Goal: Information Seeking & Learning: Understand process/instructions

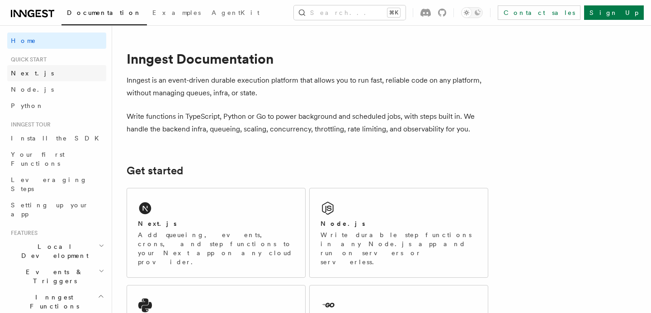
click at [24, 73] on span "Next.js" at bounding box center [32, 73] width 43 height 7
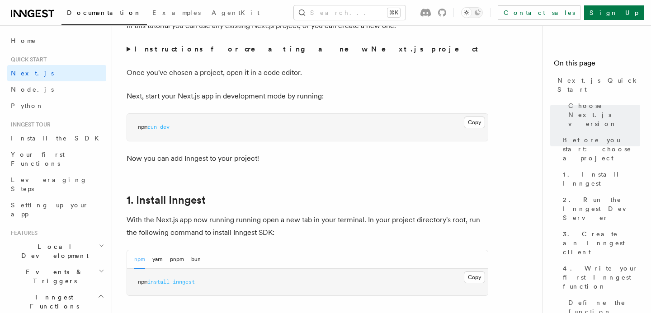
scroll to position [342, 0]
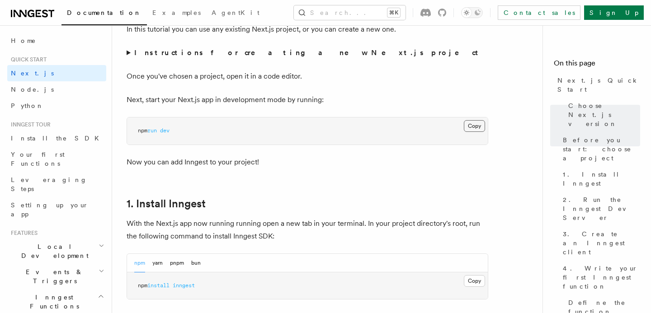
click at [470, 130] on button "Copy Copied" at bounding box center [474, 126] width 21 height 12
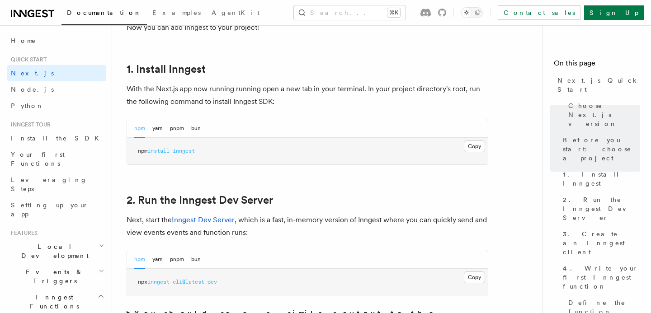
scroll to position [484, 0]
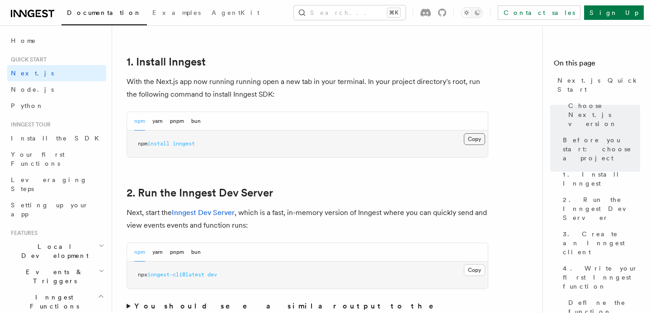
click at [474, 142] on button "Copy Copied" at bounding box center [474, 139] width 21 height 12
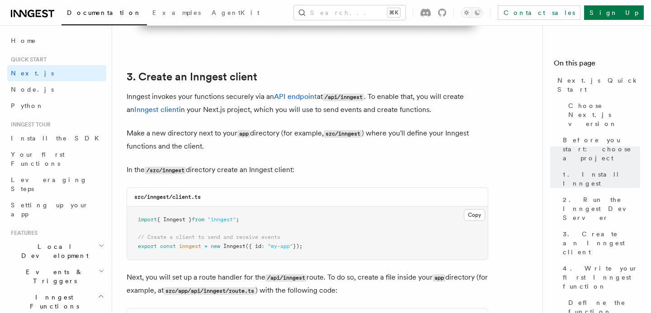
scroll to position [1040, 0]
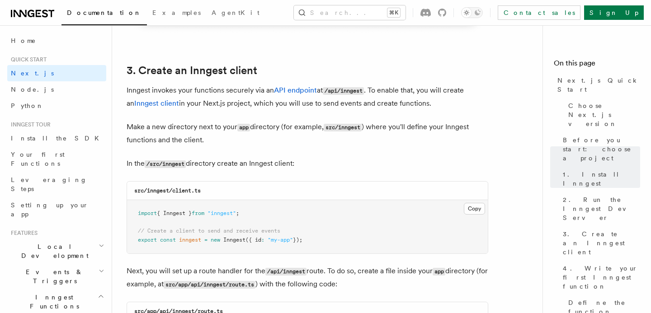
click at [177, 165] on code "/src/inngest" at bounding box center [165, 165] width 41 height 8
copy code "inngest"
click at [474, 209] on button "Copy Copied" at bounding box center [474, 209] width 21 height 12
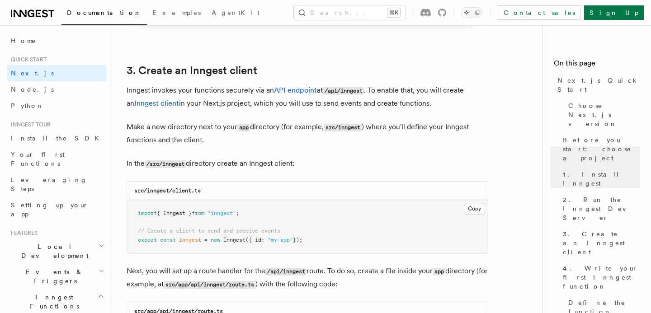
click at [285, 249] on pre "import { Inngest } from "inngest" ; // Create a client to send and receive even…" at bounding box center [307, 226] width 361 height 53
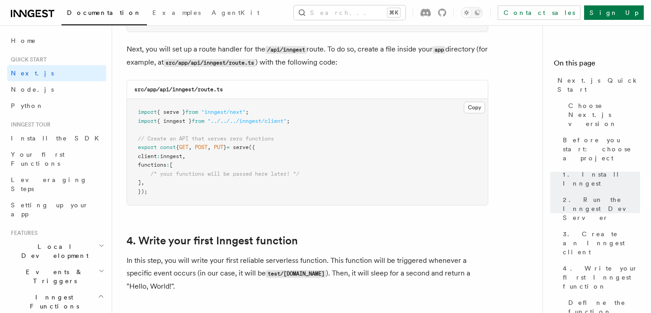
scroll to position [1264, 0]
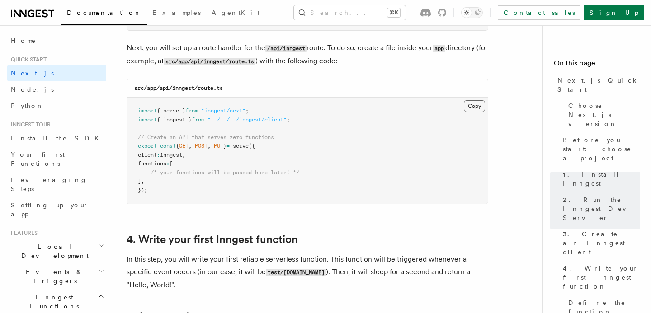
click at [477, 105] on button "Copy Copied" at bounding box center [474, 106] width 21 height 12
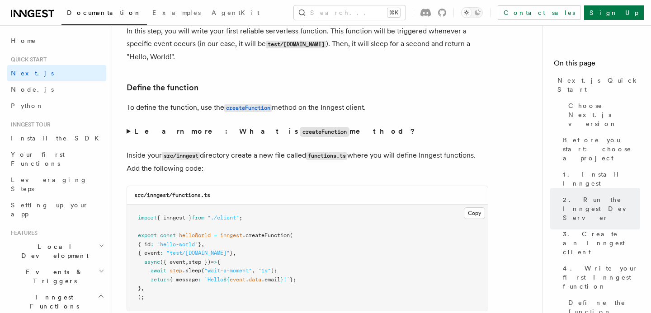
scroll to position [1492, 0]
click at [191, 198] on code "src/inngest/functions.ts" at bounding box center [172, 195] width 76 height 6
click at [208, 199] on h3 "src/inngest/functions.ts" at bounding box center [172, 194] width 76 height 7
drag, startPoint x: 215, startPoint y: 199, endPoint x: 174, endPoint y: 199, distance: 41.2
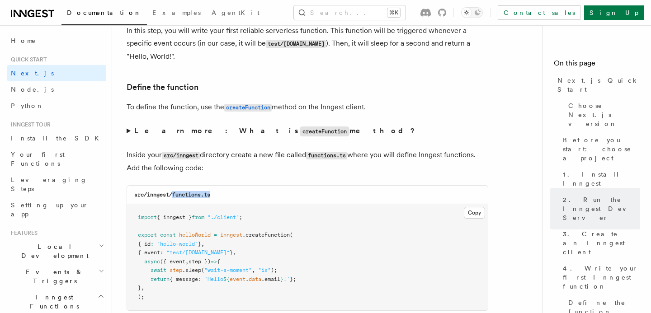
click at [174, 199] on div "src/inngest/functions.ts" at bounding box center [307, 195] width 361 height 19
copy code "functions.ts"
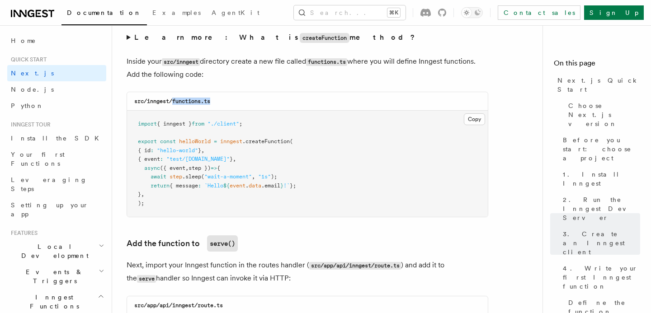
scroll to position [1596, 0]
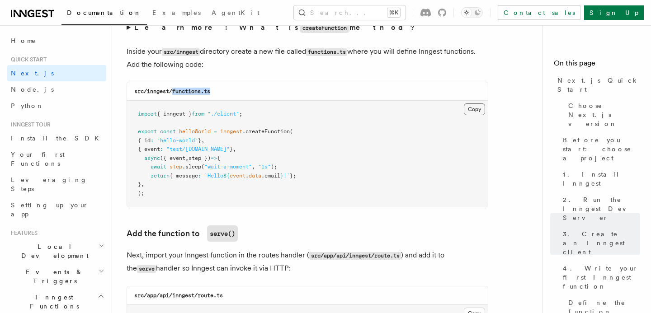
click at [474, 111] on button "Copy Copied" at bounding box center [474, 110] width 21 height 12
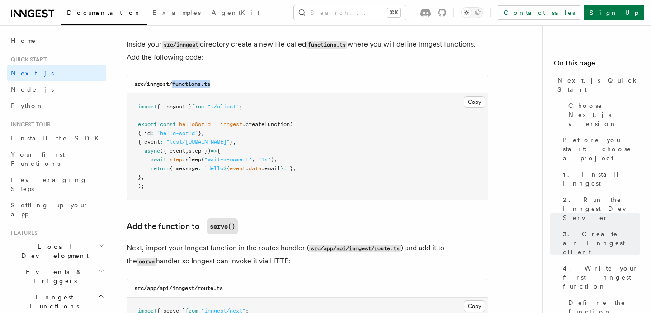
scroll to position [1611, 0]
